Goal: Task Accomplishment & Management: Complete application form

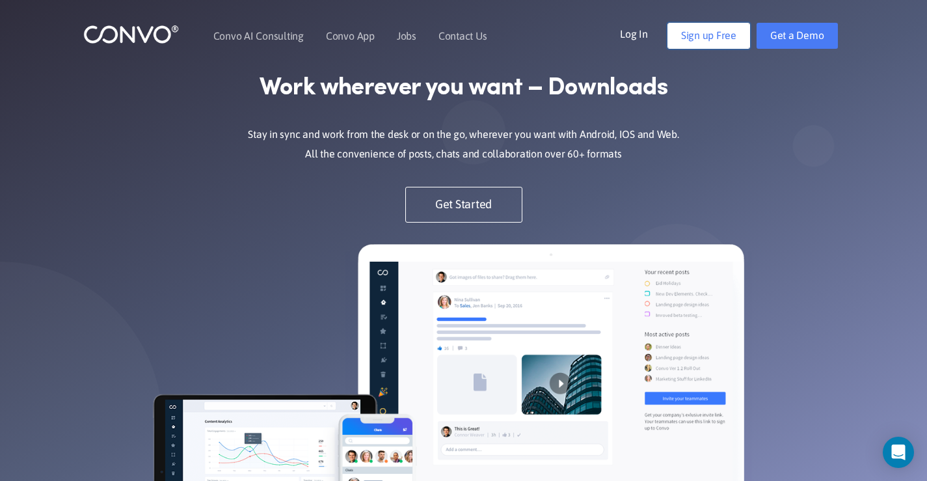
click at [713, 31] on link "Sign up Free" at bounding box center [708, 36] width 83 height 26
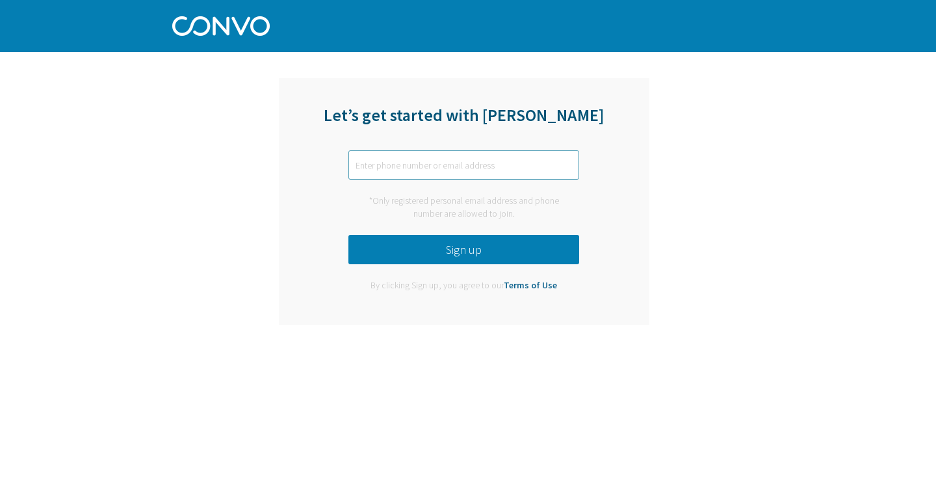
click at [522, 163] on input "text" at bounding box center [464, 164] width 231 height 29
click at [518, 164] on input "text" at bounding box center [464, 164] width 231 height 29
click at [517, 164] on input "text" at bounding box center [464, 164] width 231 height 29
type input "A"
type input "V"
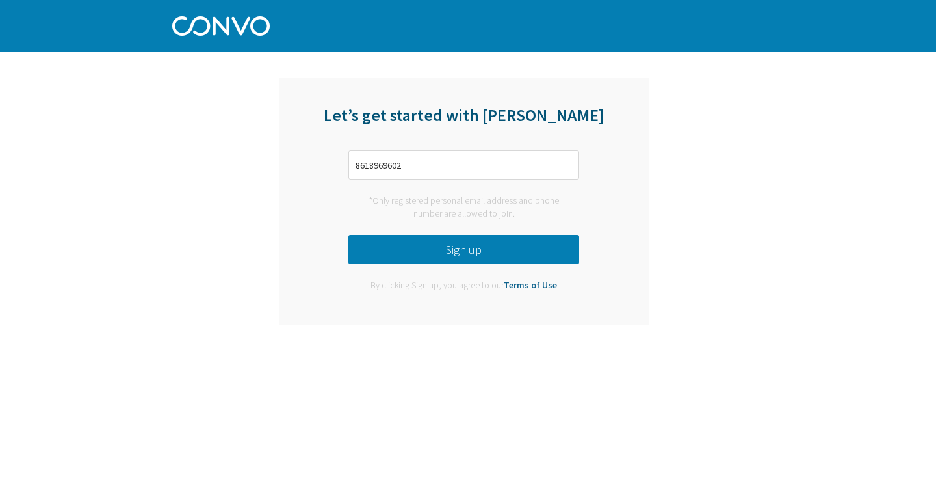
click at [444, 253] on button "Sign up" at bounding box center [464, 249] width 231 height 29
click at [466, 248] on button "Sign up" at bounding box center [464, 249] width 231 height 29
click at [352, 164] on input "8618969602" at bounding box center [464, 164] width 231 height 29
click at [378, 262] on button "Sign up" at bounding box center [464, 249] width 231 height 29
click at [388, 254] on button "Sign up" at bounding box center [464, 249] width 231 height 29
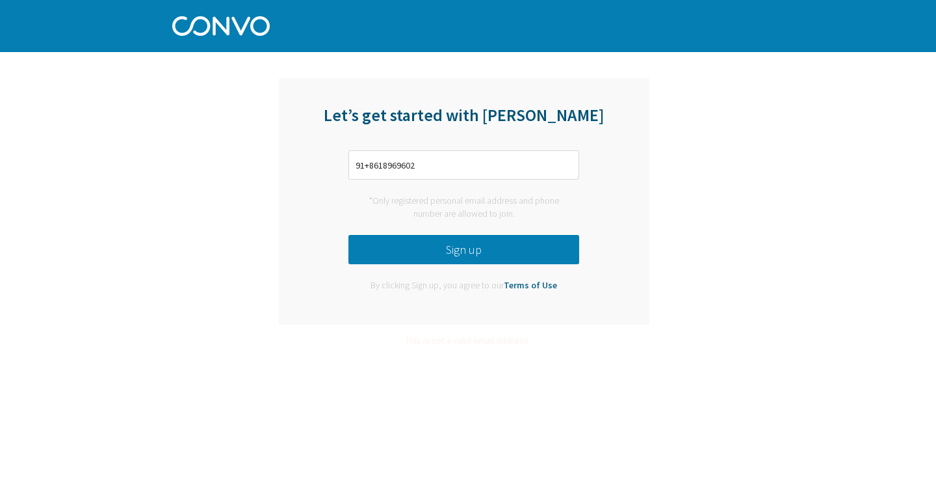
drag, startPoint x: 388, startPoint y: 254, endPoint x: 392, endPoint y: 235, distance: 19.4
click at [390, 245] on button "Sign up" at bounding box center [464, 249] width 231 height 29
click at [401, 168] on input "91+8618969602" at bounding box center [464, 164] width 231 height 29
click at [411, 163] on input "91+8618969602" at bounding box center [464, 164] width 231 height 29
click at [414, 165] on input "91+8618969602" at bounding box center [464, 164] width 231 height 29
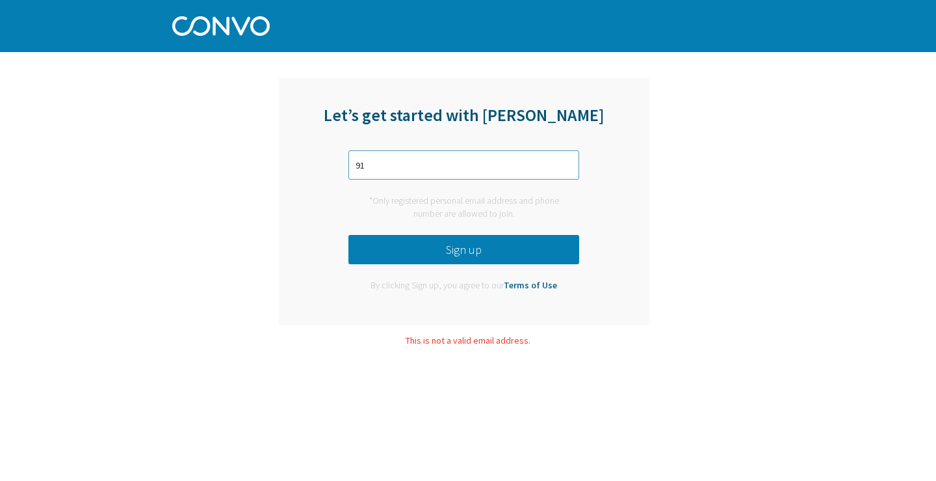
type input "9"
type input "[EMAIL_ADDRESS][DOMAIN_NAME]"
click at [450, 246] on button "Sign up" at bounding box center [464, 249] width 231 height 29
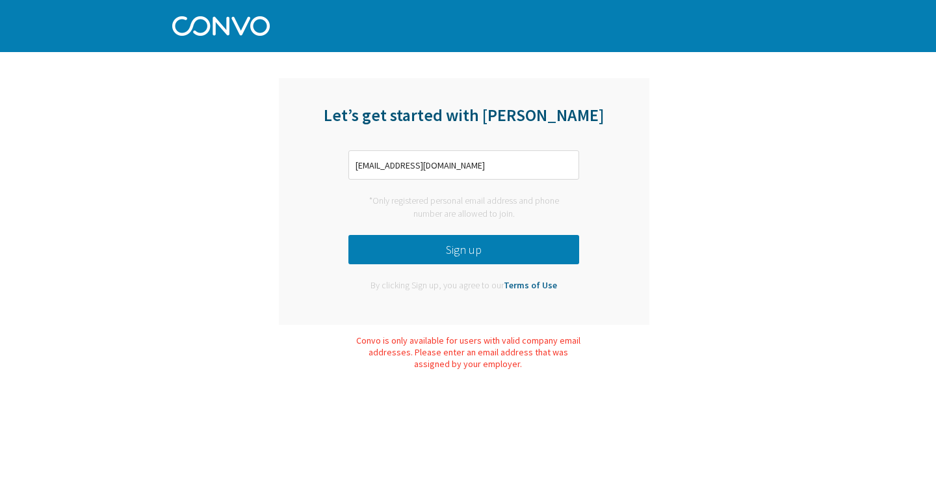
click at [450, 246] on button "Sign up" at bounding box center [464, 249] width 231 height 29
